Goal: Find specific page/section: Find specific page/section

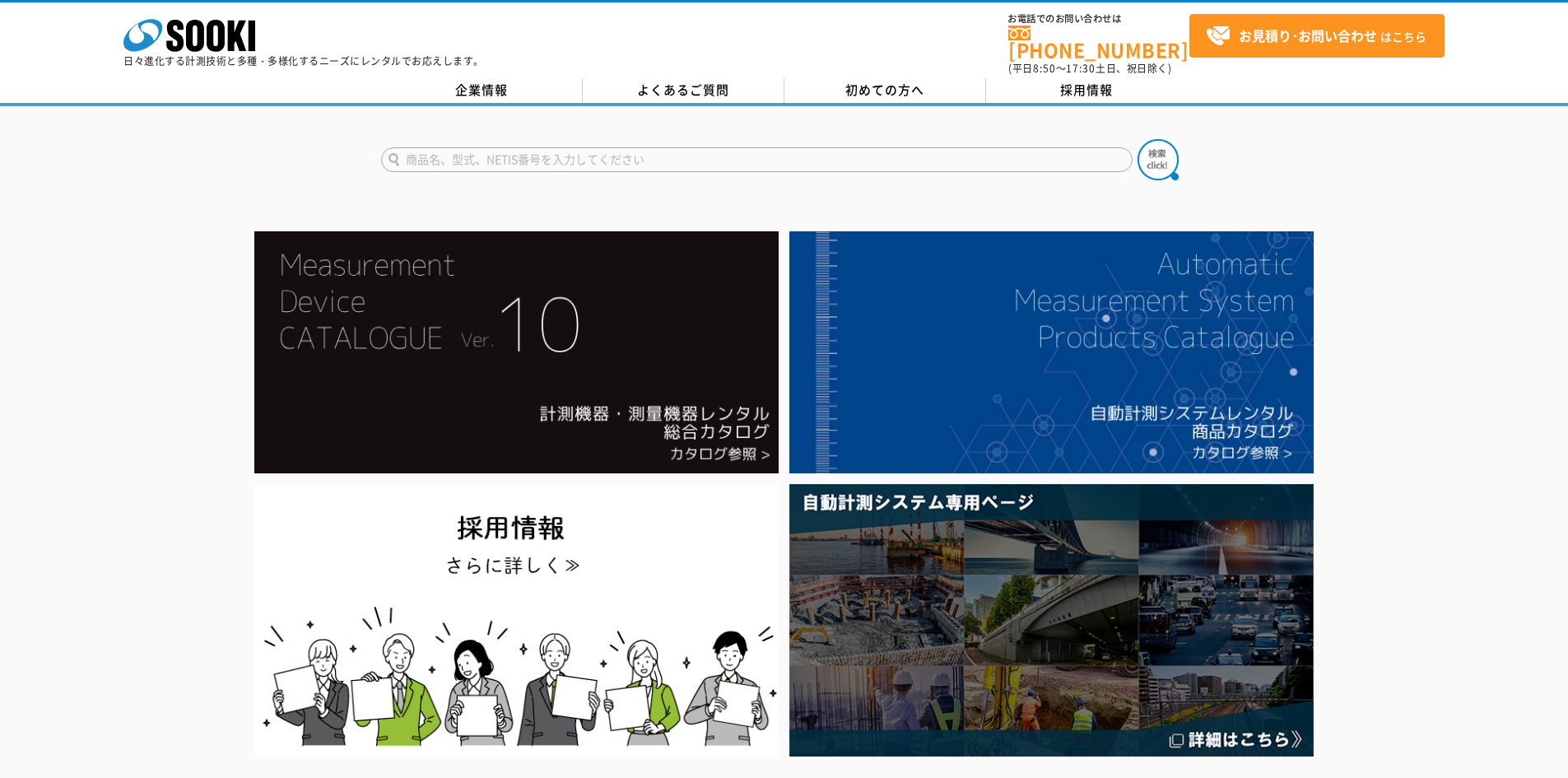
click at [440, 154] on input "text" at bounding box center [756, 159] width 751 height 25
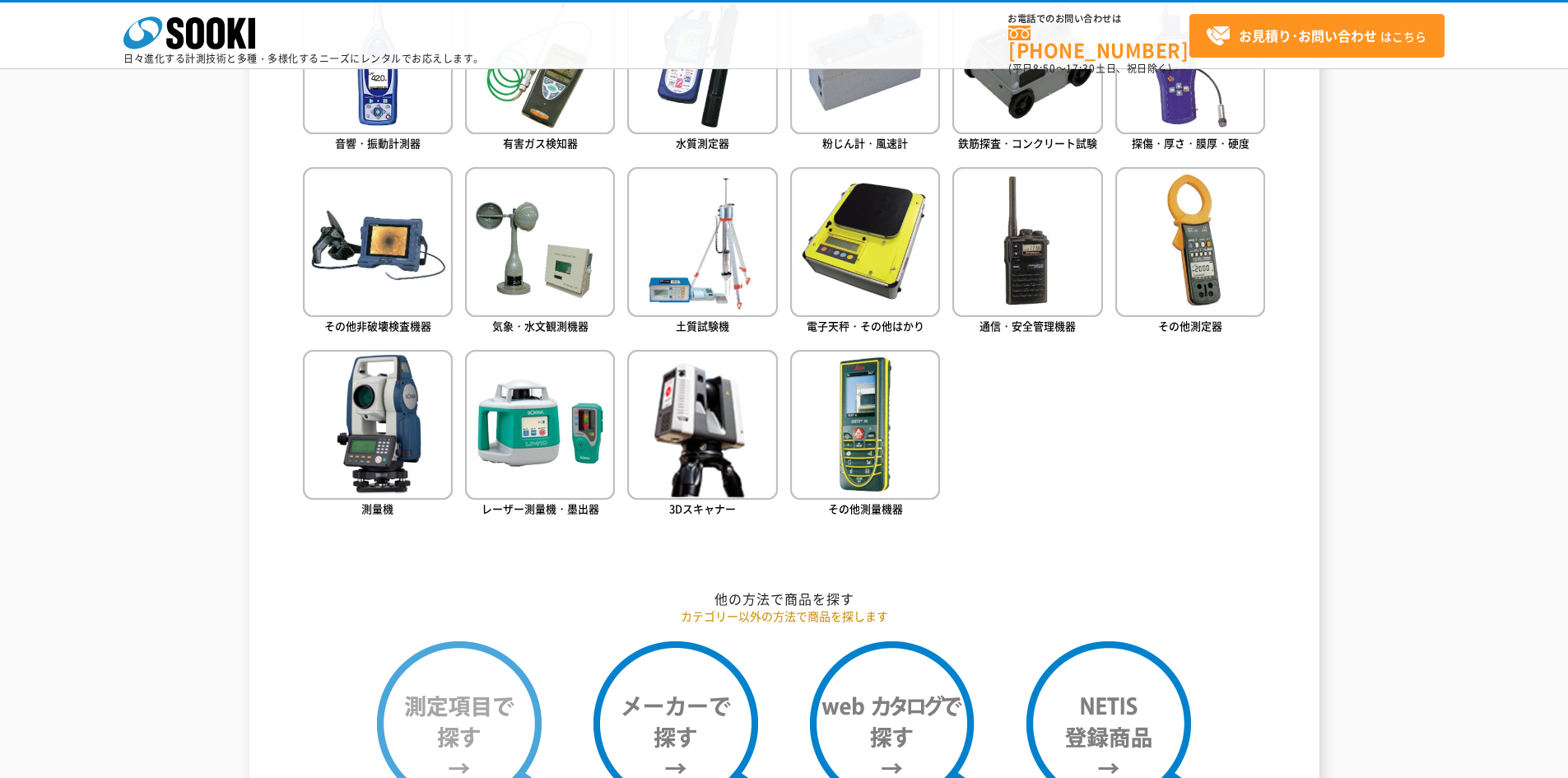
scroll to position [782, 0]
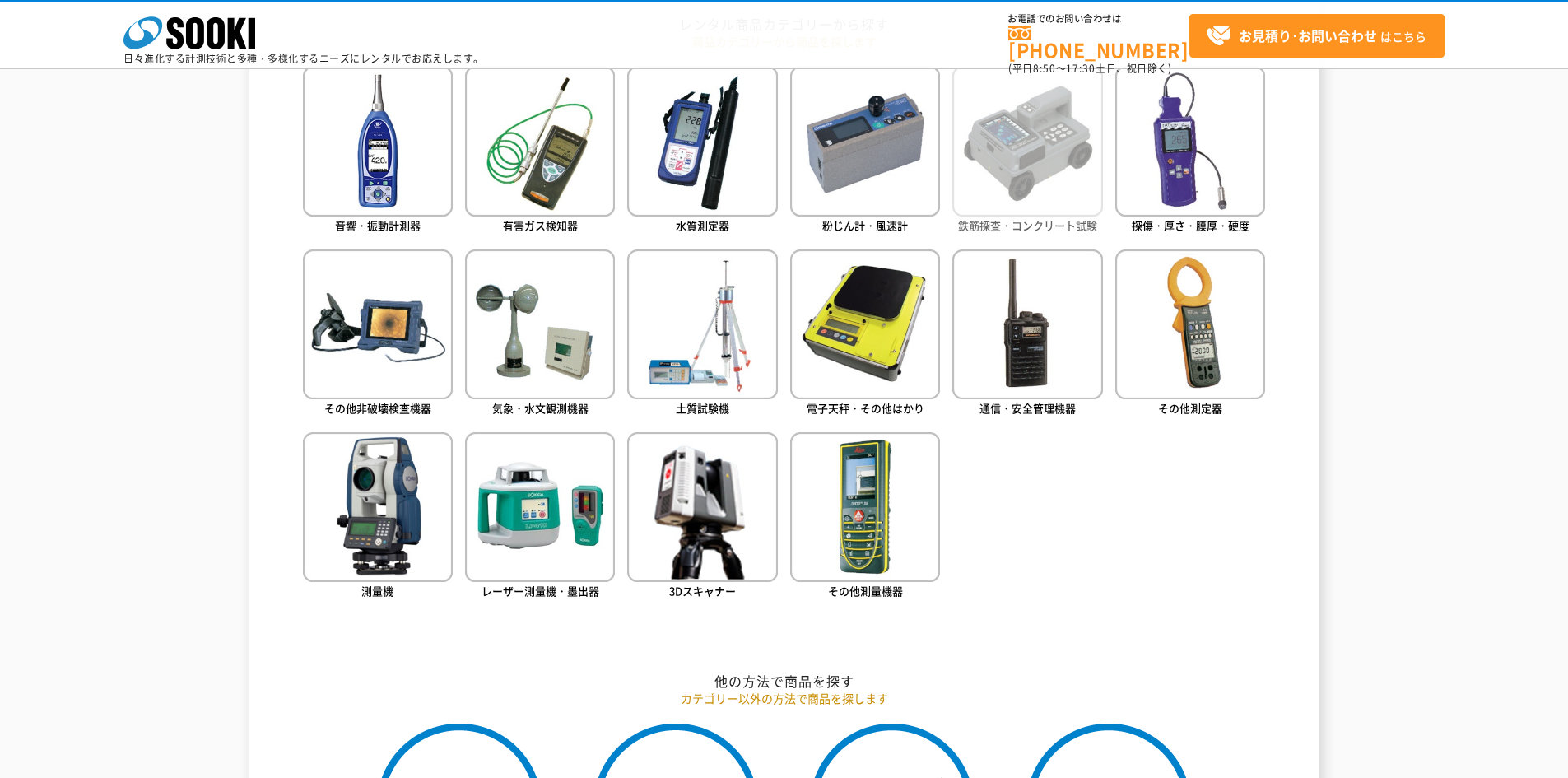
type input "商品名、型式、NETIS番号を入力してください"
click at [983, 188] on img at bounding box center [1027, 141] width 150 height 150
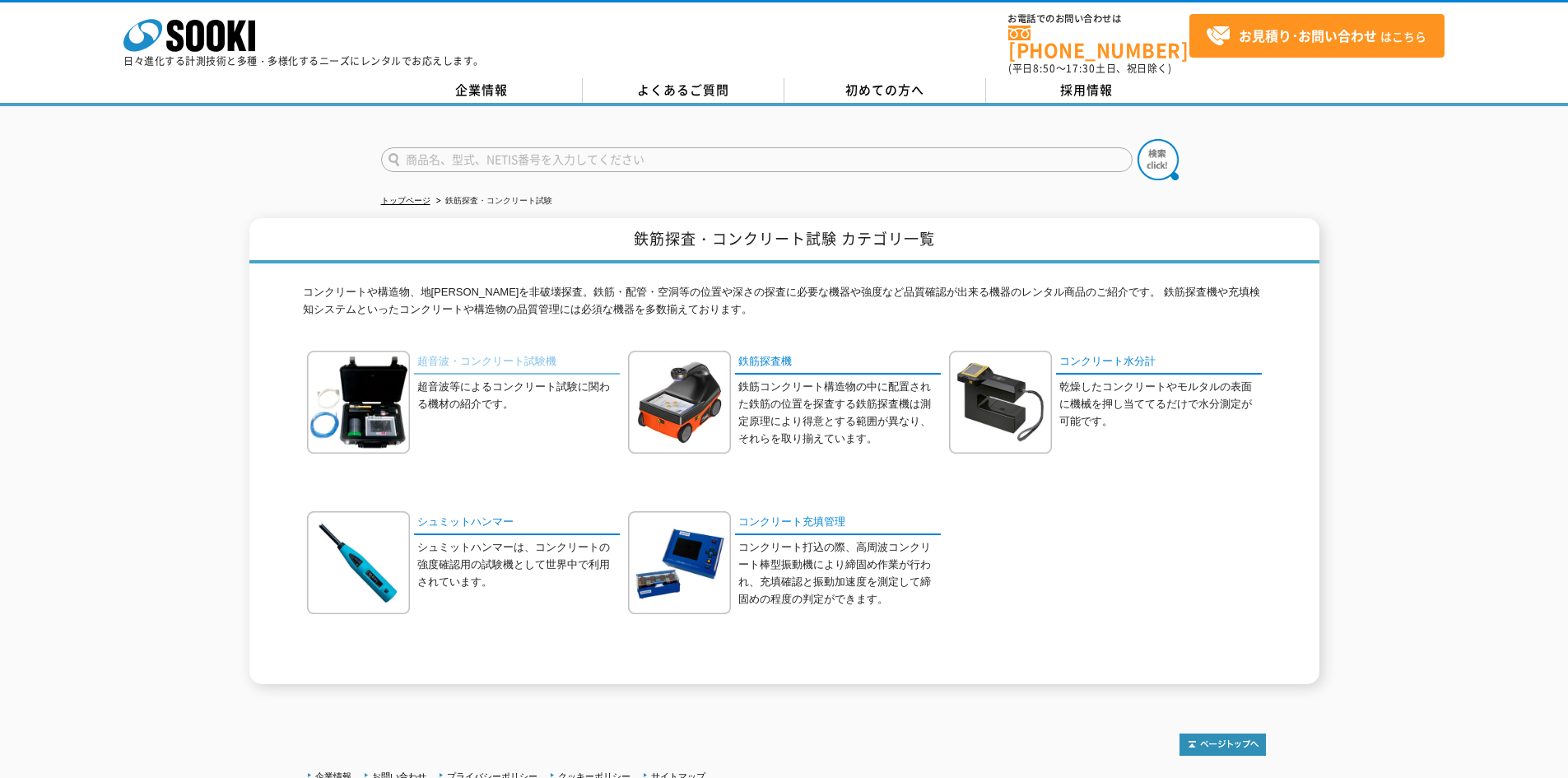
click at [555, 353] on link "超音波・コンクリート試験機" at bounding box center [517, 362] width 206 height 24
click at [785, 360] on link "鉄筋探査機" at bounding box center [838, 362] width 206 height 24
